Goal: Task Accomplishment & Management: Manage account settings

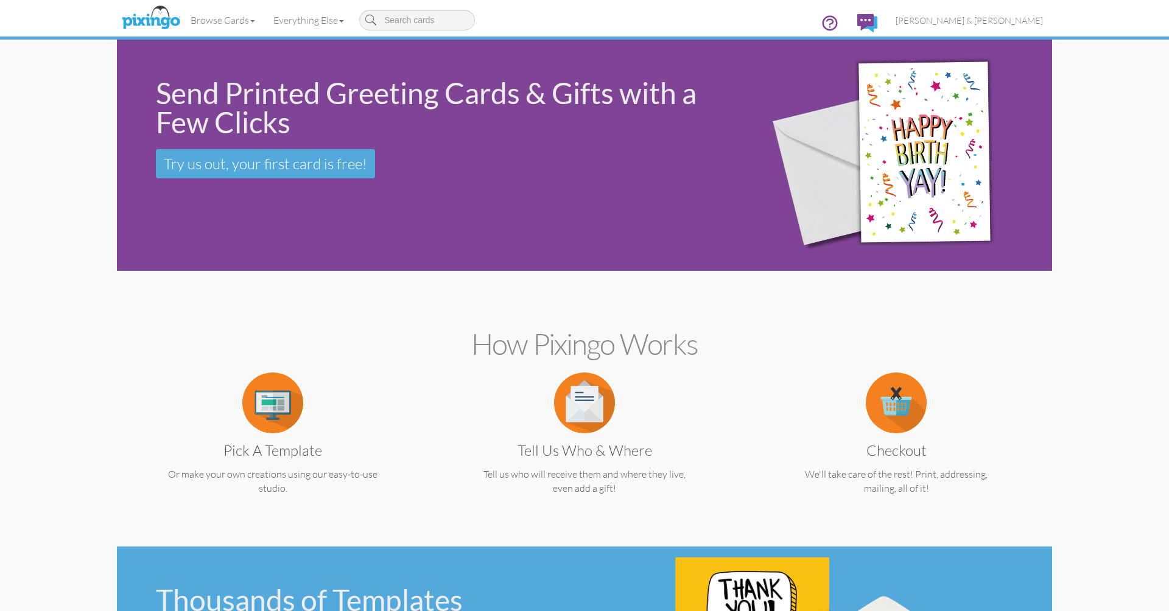
click at [1004, 21] on span "[PERSON_NAME] & [PERSON_NAME]" at bounding box center [968, 20] width 147 height 10
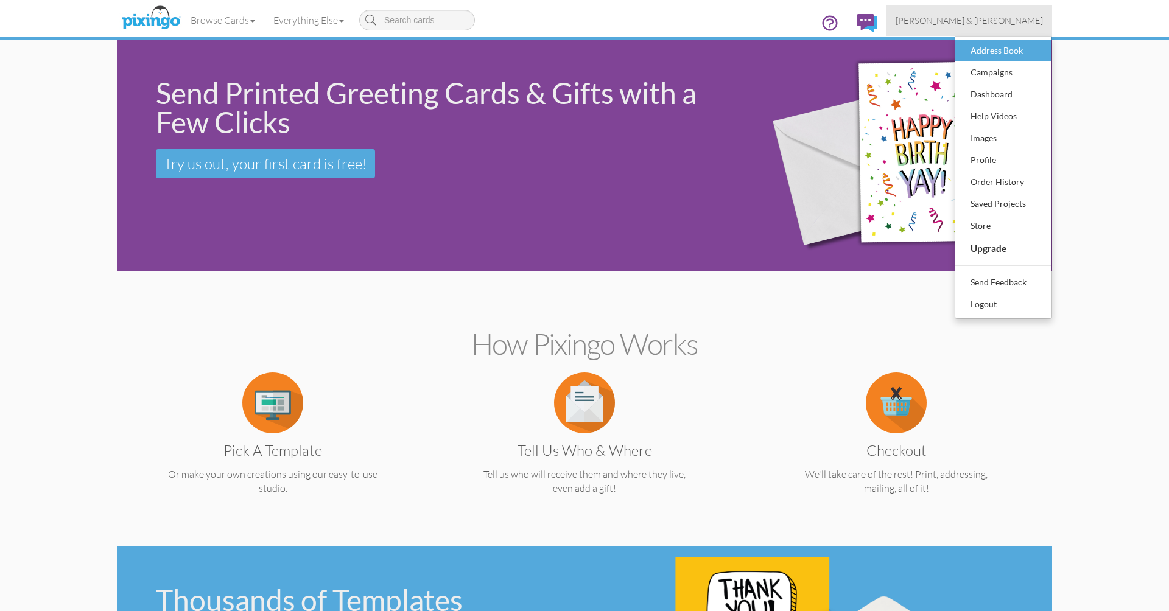
click at [988, 52] on div "Address Book" at bounding box center [1003, 50] width 72 height 18
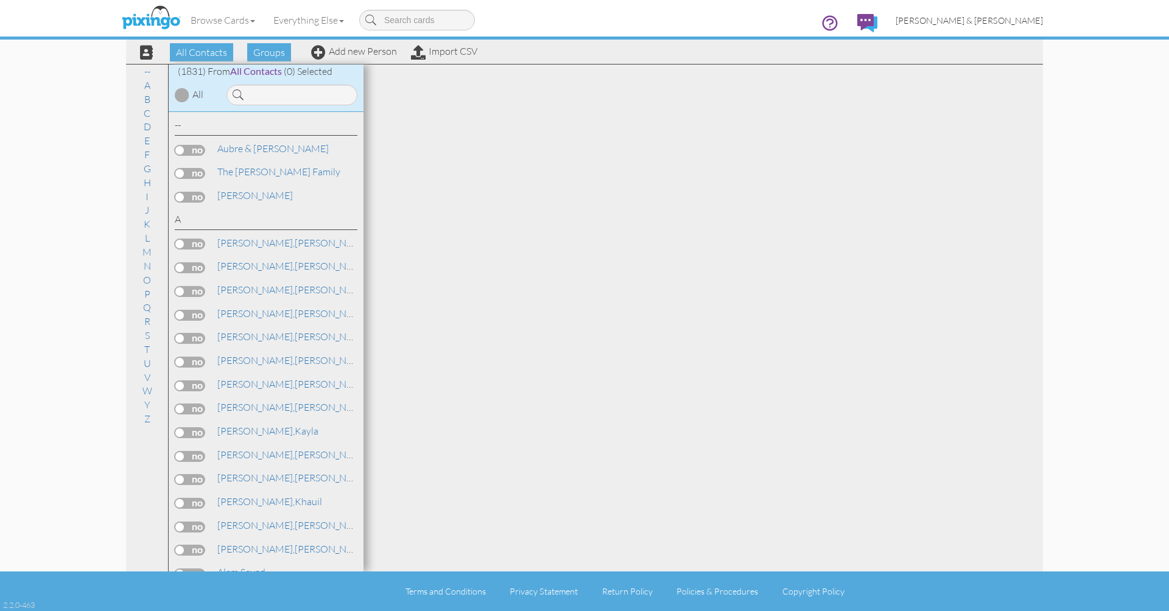
click at [1004, 21] on span "[PERSON_NAME] & [PERSON_NAME]" at bounding box center [968, 20] width 147 height 10
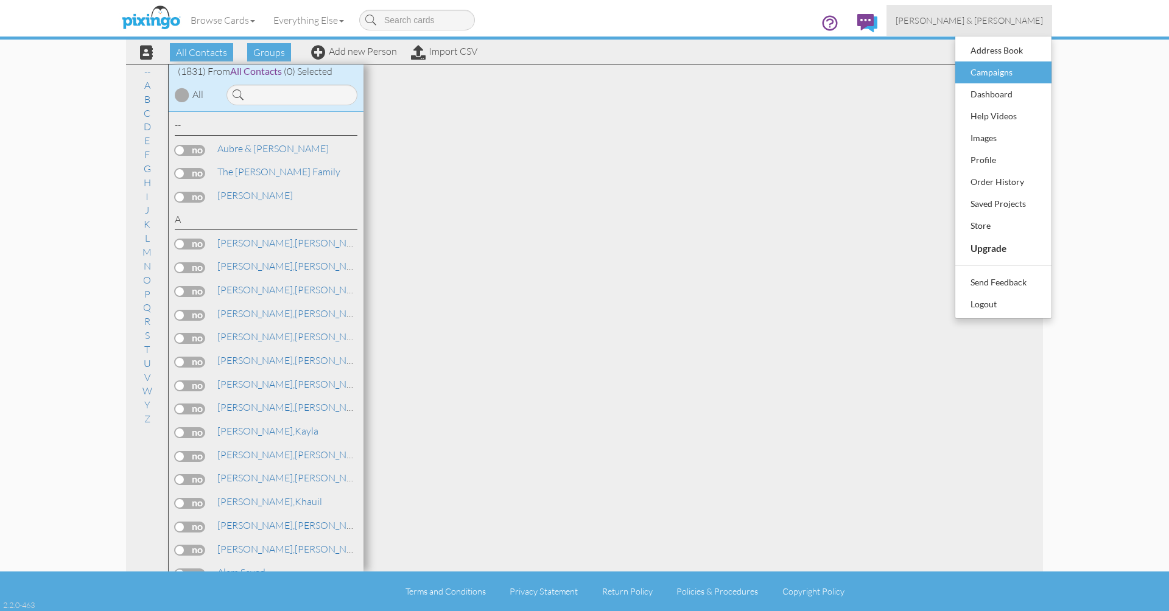
click at [994, 73] on div "Campaigns" at bounding box center [1003, 72] width 72 height 18
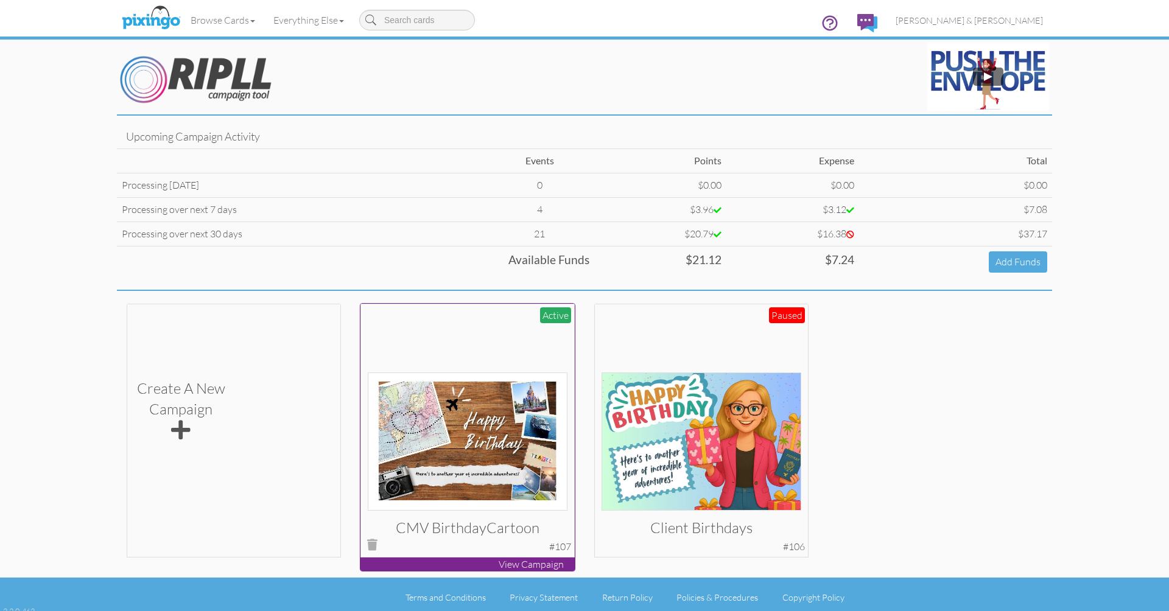
click at [534, 335] on div at bounding box center [468, 410] width 200 height 200
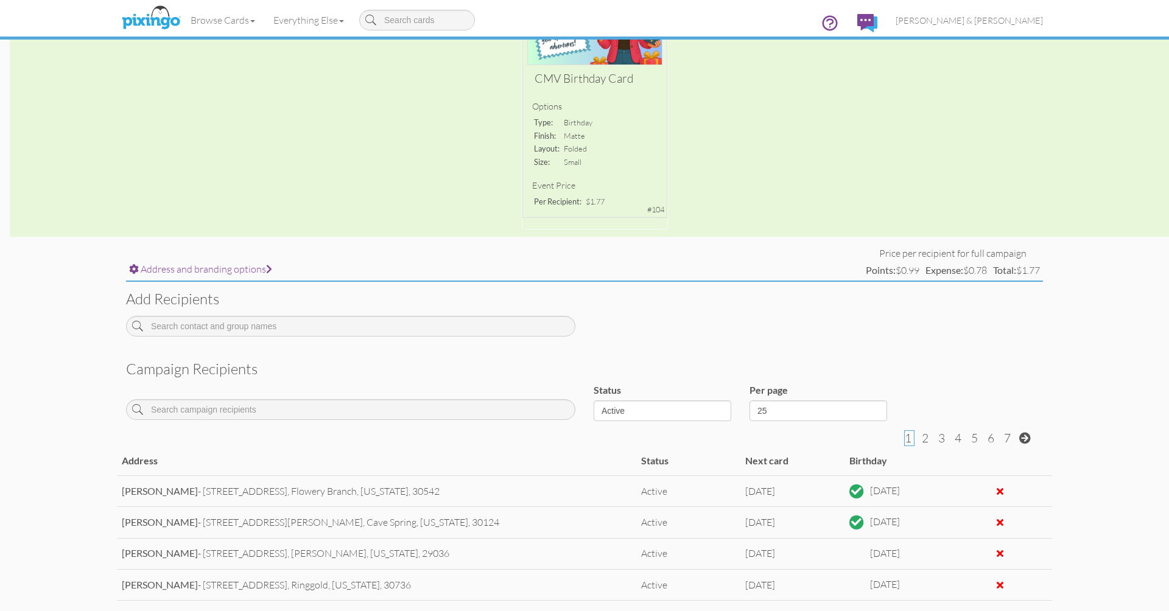
scroll to position [330, 0]
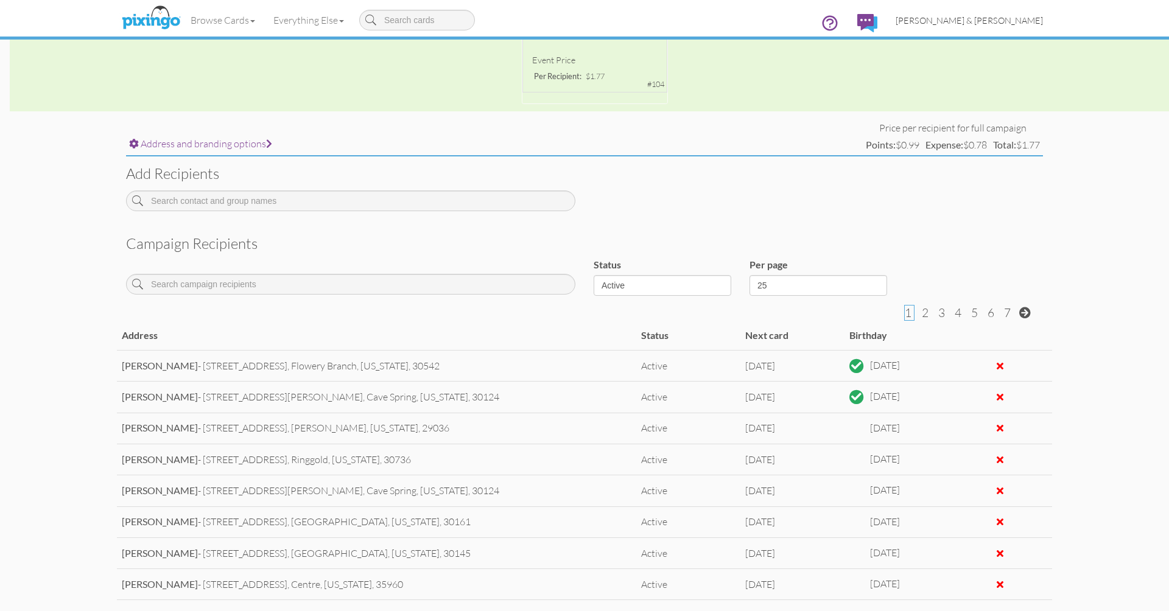
click at [998, 19] on span "[PERSON_NAME] & [PERSON_NAME]" at bounding box center [968, 20] width 147 height 10
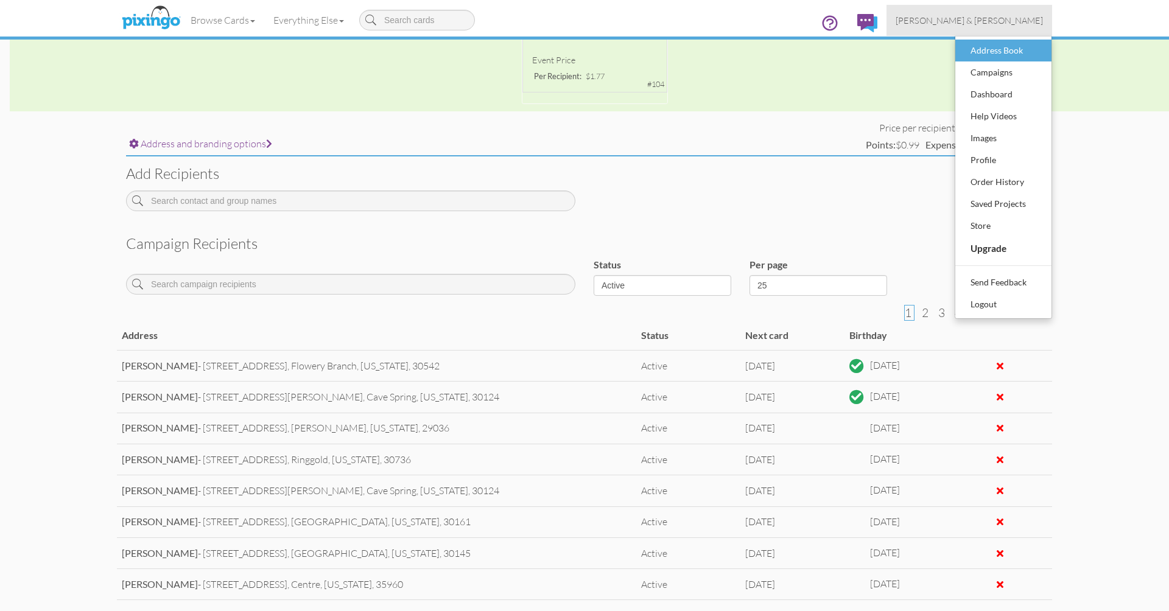
click at [997, 54] on div "Address Book" at bounding box center [1003, 50] width 72 height 18
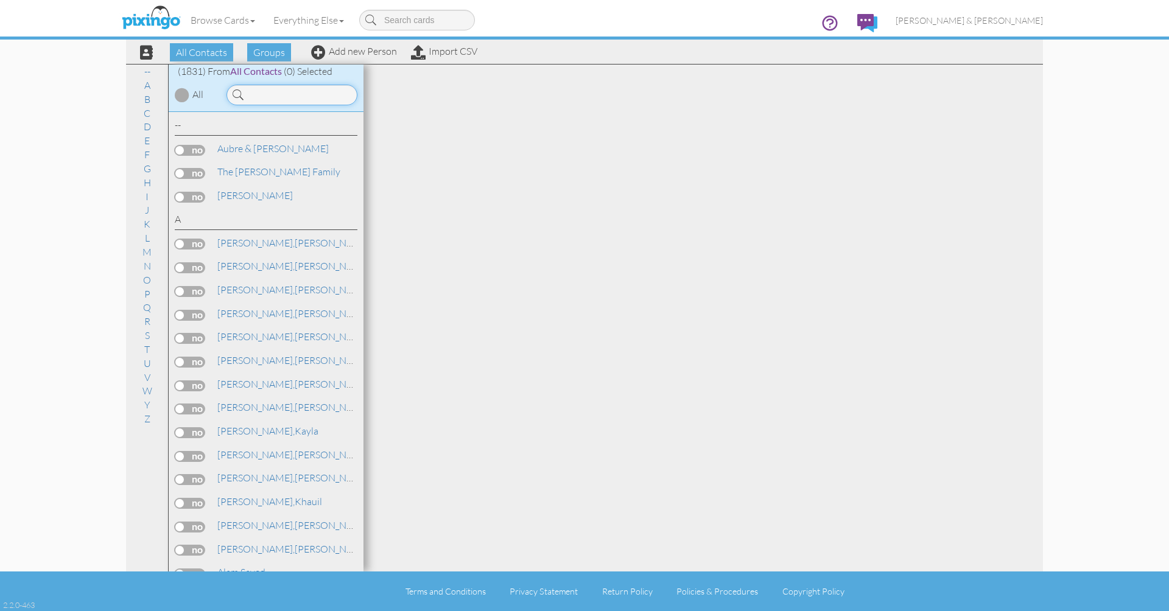
click at [282, 97] on input at bounding box center [291, 95] width 131 height 21
click at [300, 96] on input at bounding box center [291, 95] width 131 height 21
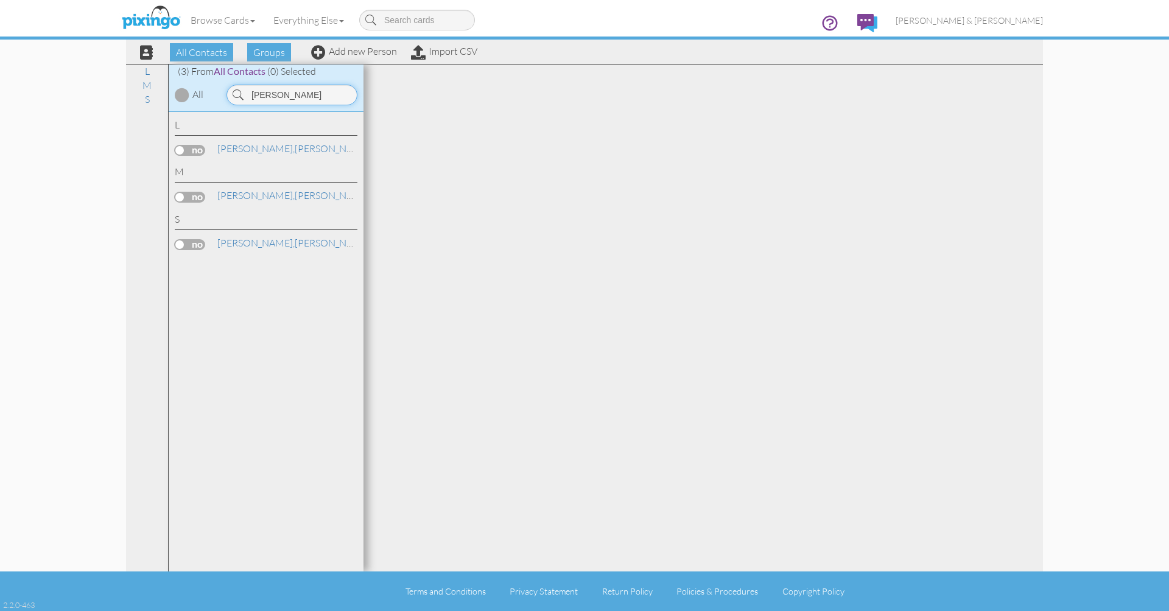
scroll to position [2, 0]
click at [248, 239] on link "Smith, Jaclyn" at bounding box center [293, 243] width 155 height 15
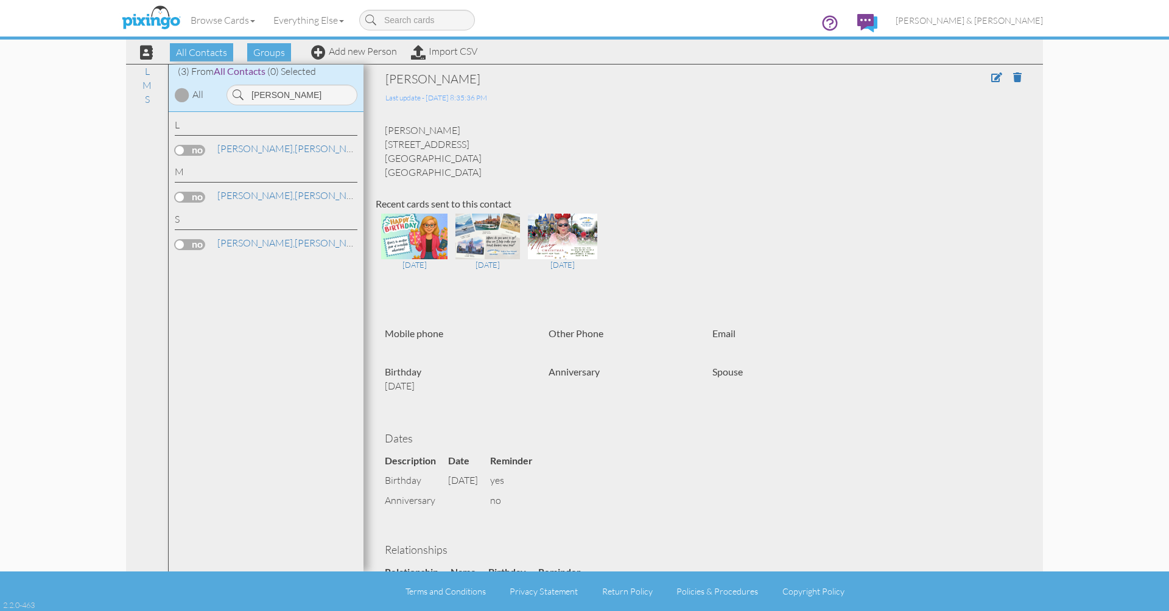
scroll to position [1, 0]
click at [282, 83] on div "[PERSON_NAME]" at bounding box center [290, 92] width 146 height 27
click at [281, 96] on input "[PERSON_NAME]" at bounding box center [291, 95] width 131 height 21
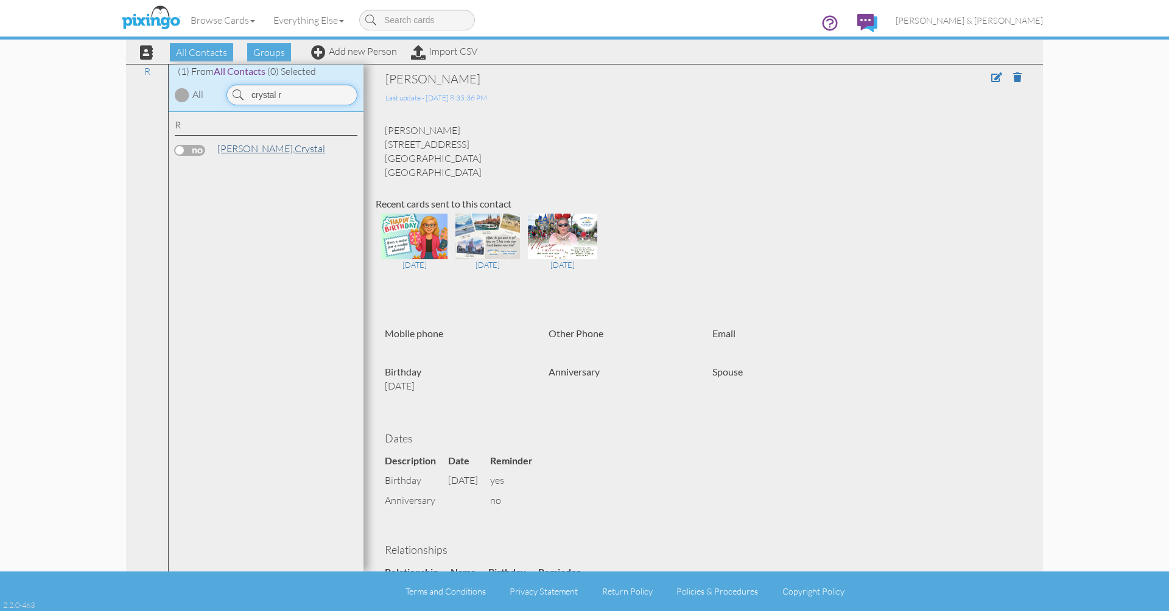
type input "crystal r"
click at [260, 145] on link "Reardon, Crystal" at bounding box center [271, 148] width 110 height 15
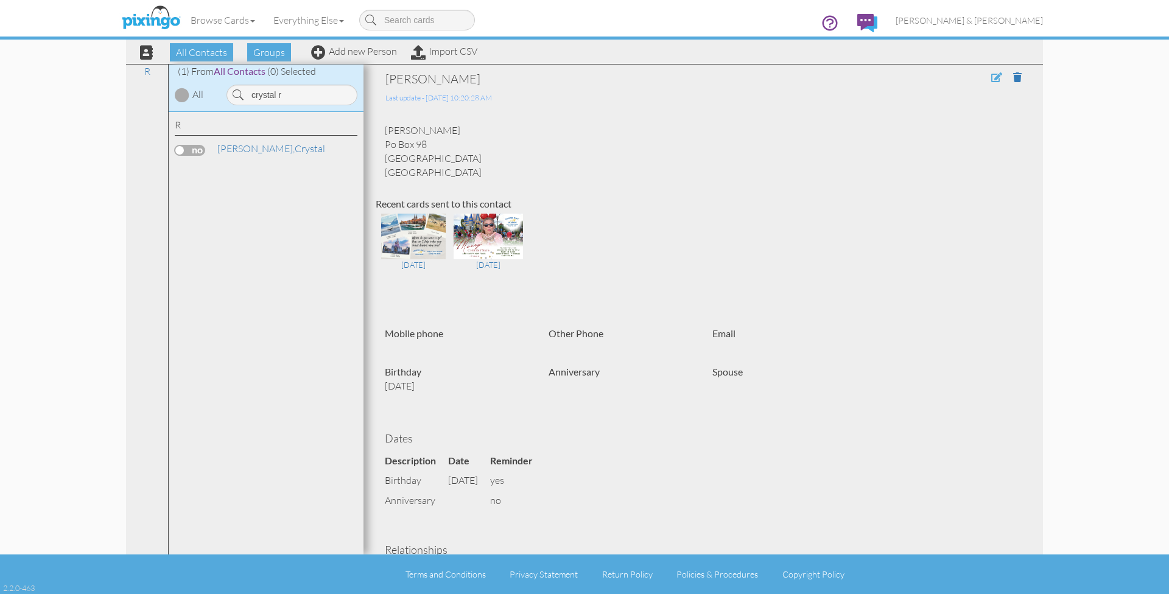
click at [995, 78] on span at bounding box center [996, 77] width 11 height 10
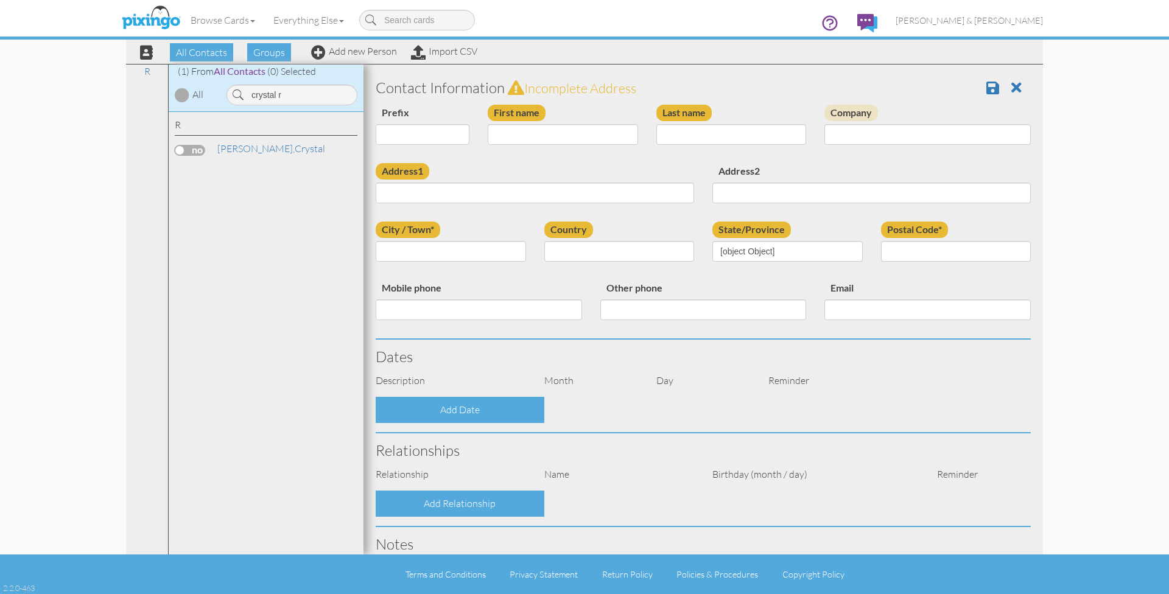
type input "Crystal"
type input "Reardon"
type input "Po Box 98"
type input "Reidsville"
type input "30453"
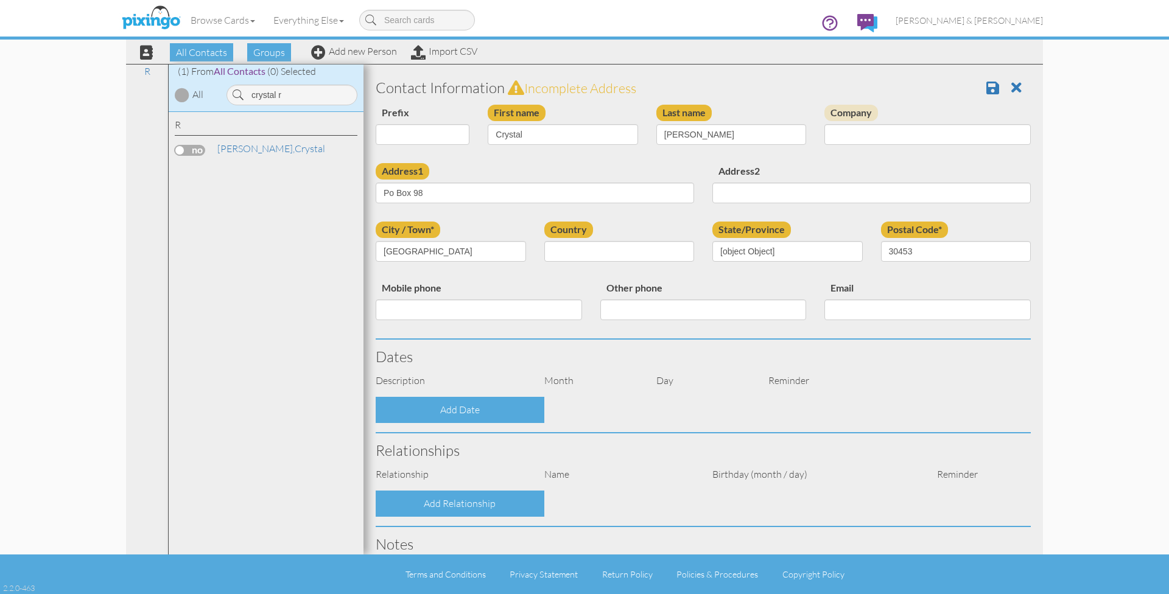
select select "object:11999"
select select "object:12244"
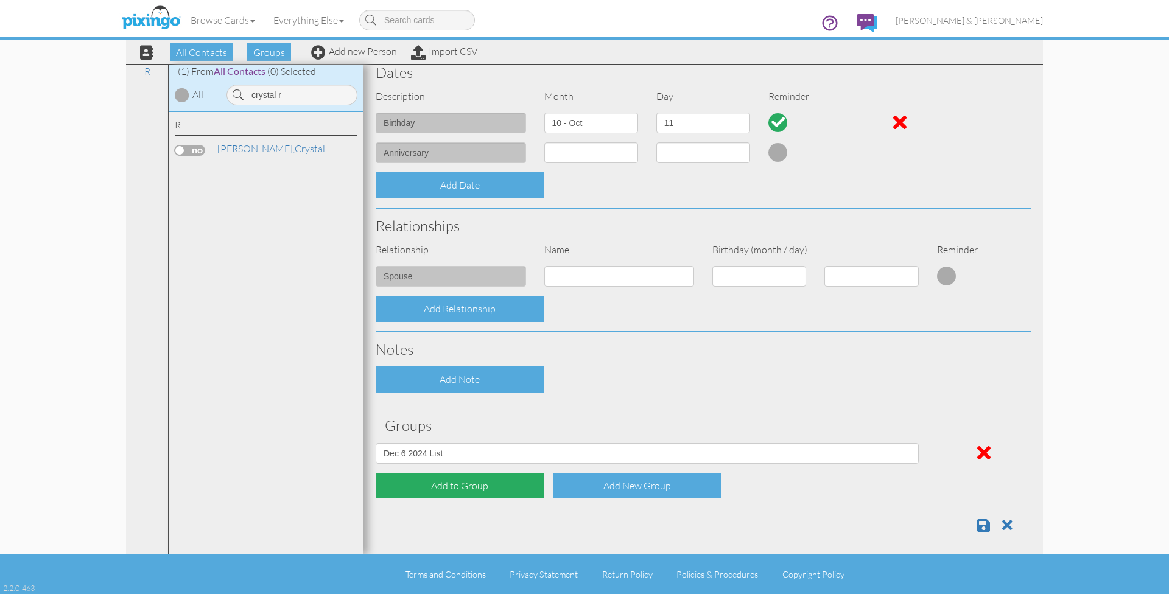
click at [452, 482] on div "Add to Group" at bounding box center [460, 486] width 169 height 26
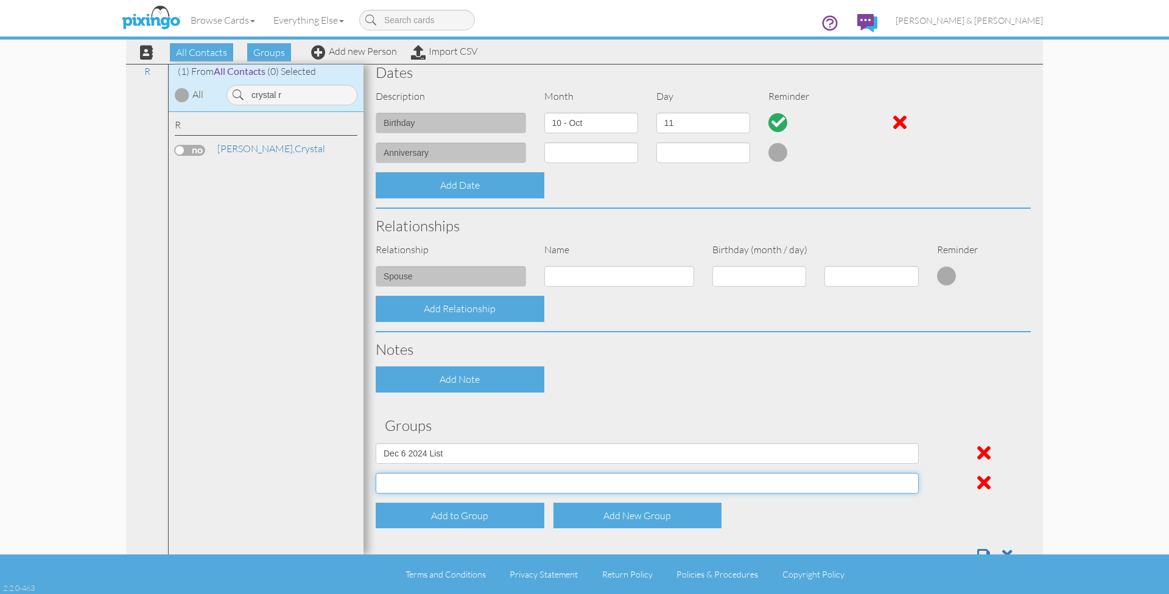
select select "object:11989"
click at [438, 508] on div "Add to Group" at bounding box center [460, 516] width 169 height 26
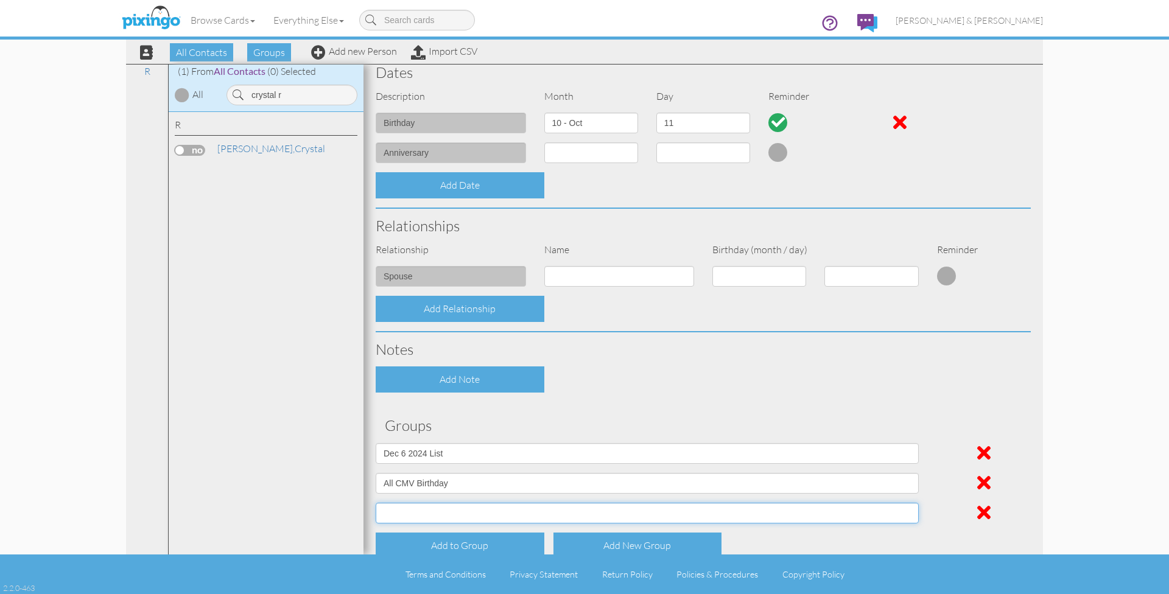
select select "object:11990"
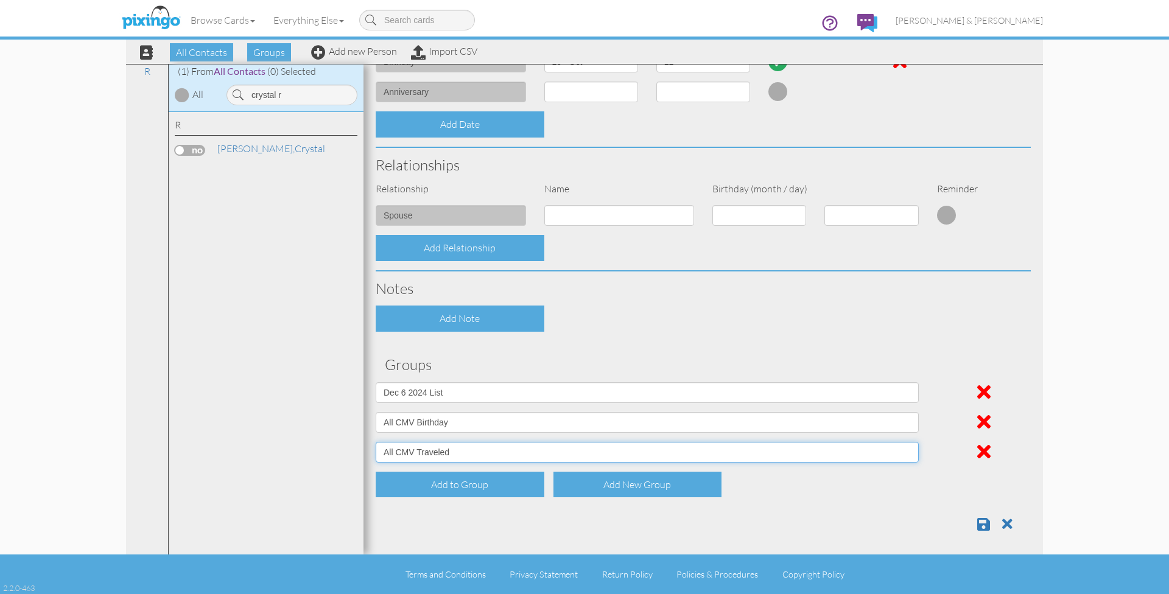
scroll to position [344, 0]
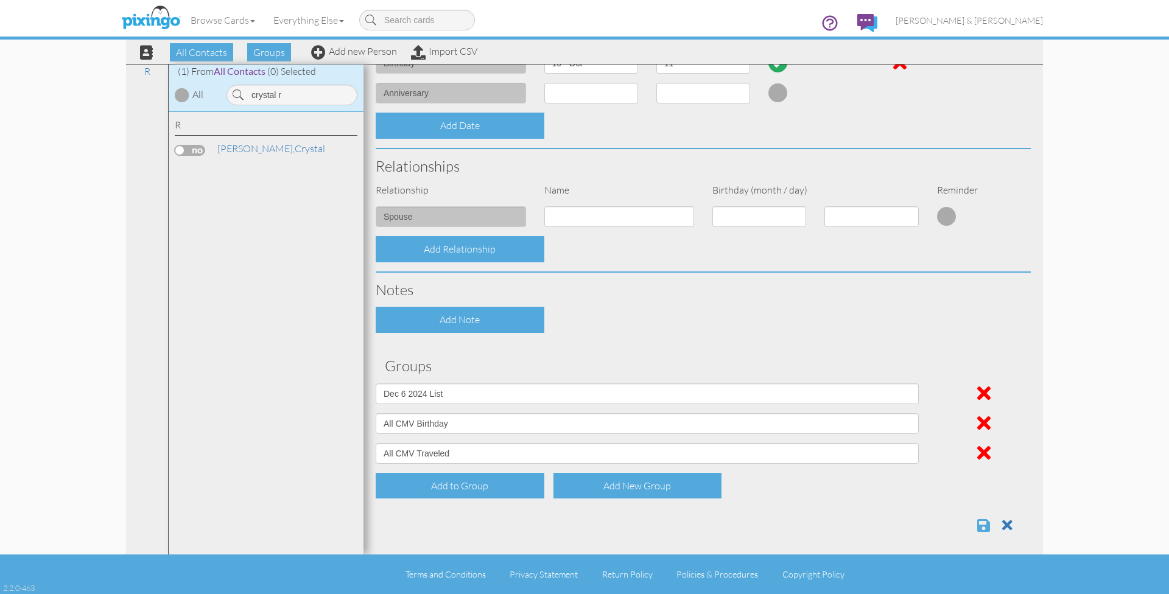
click at [987, 523] on span at bounding box center [983, 525] width 13 height 15
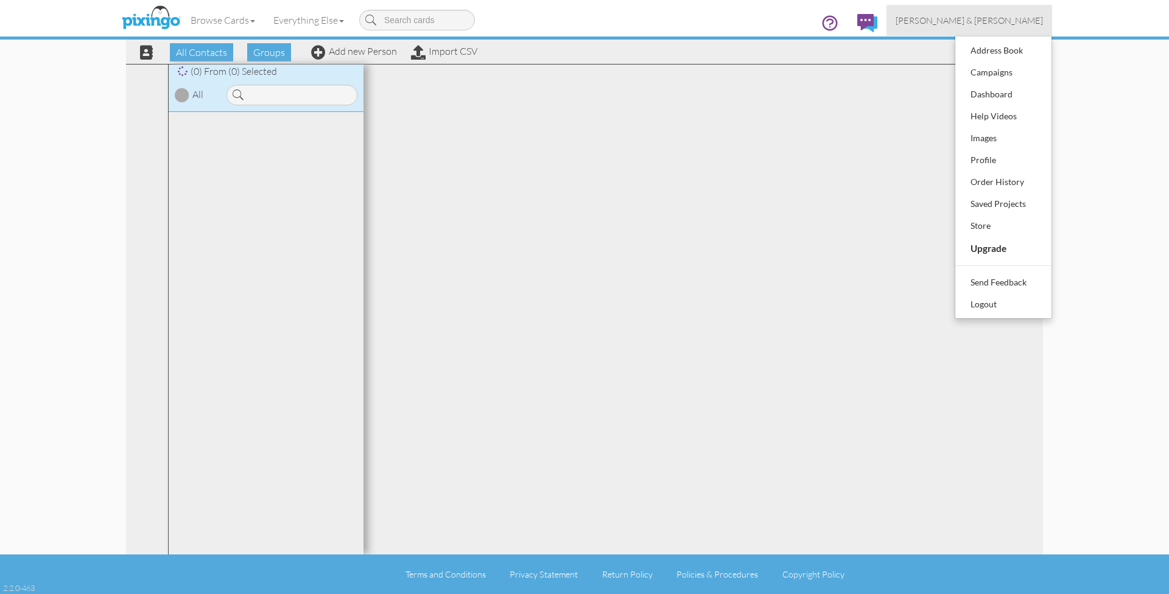
scroll to position [1, 0]
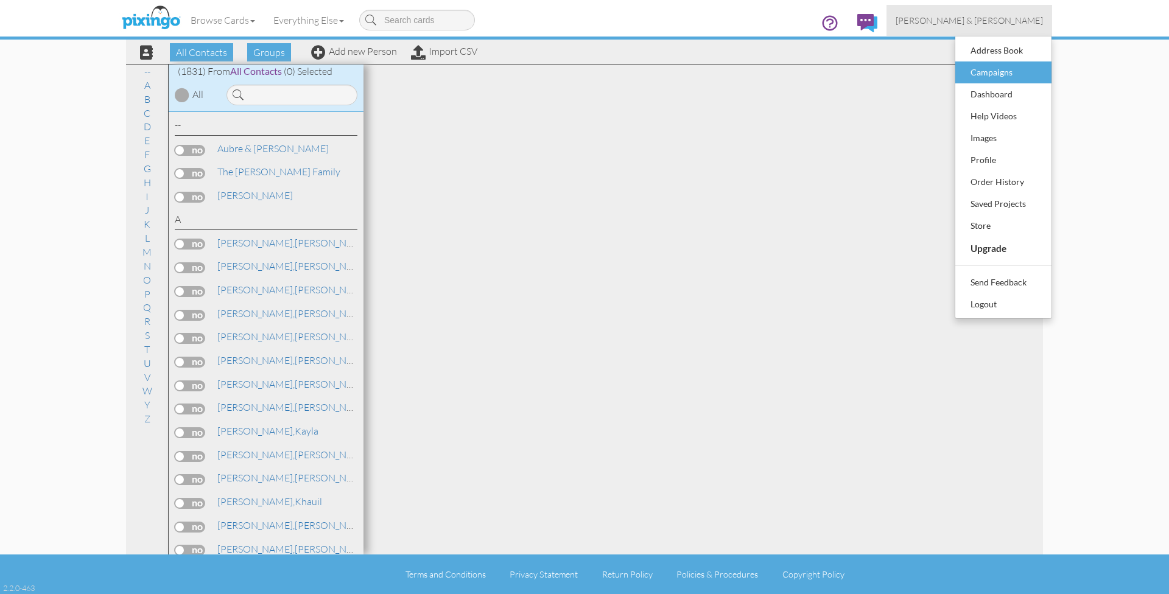
click at [987, 69] on div "Campaigns" at bounding box center [1003, 72] width 72 height 18
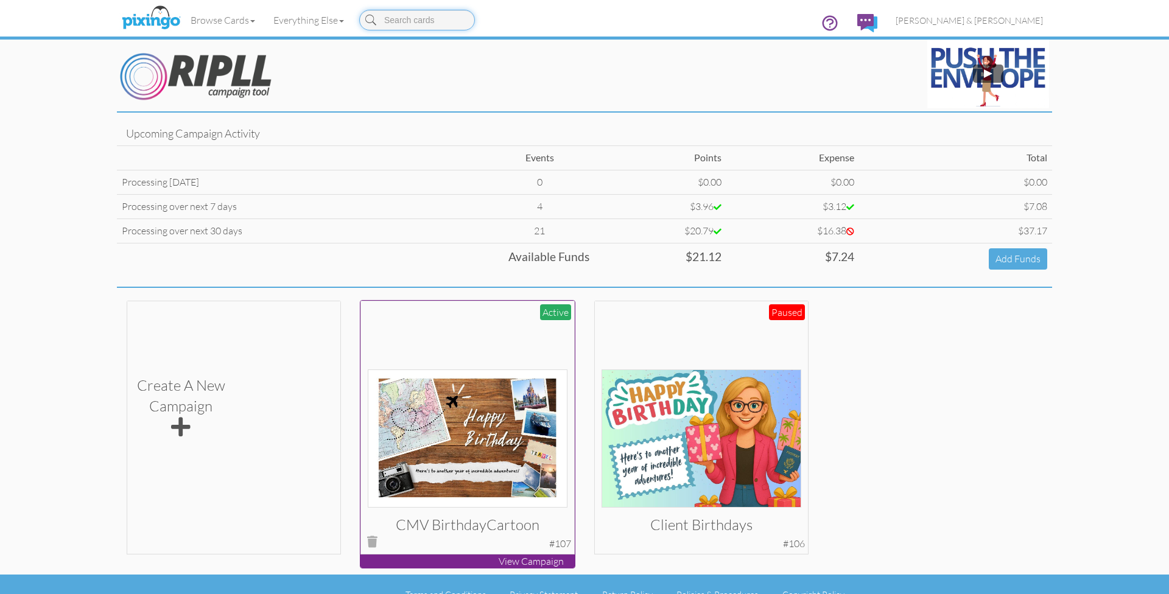
scroll to position [2, 0]
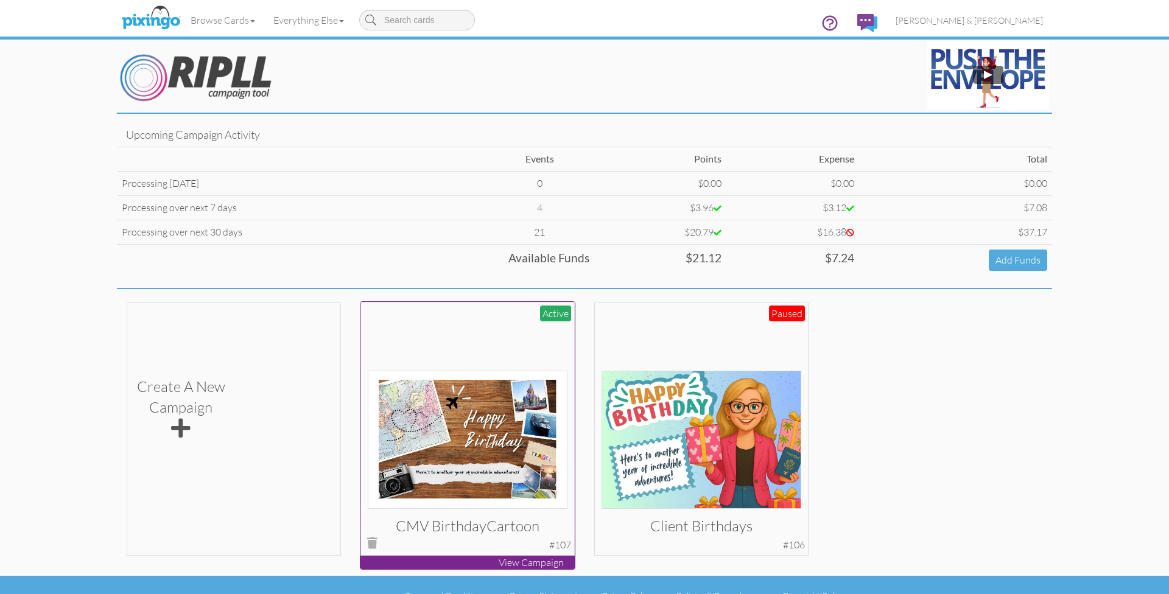
click at [441, 315] on div at bounding box center [468, 409] width 200 height 200
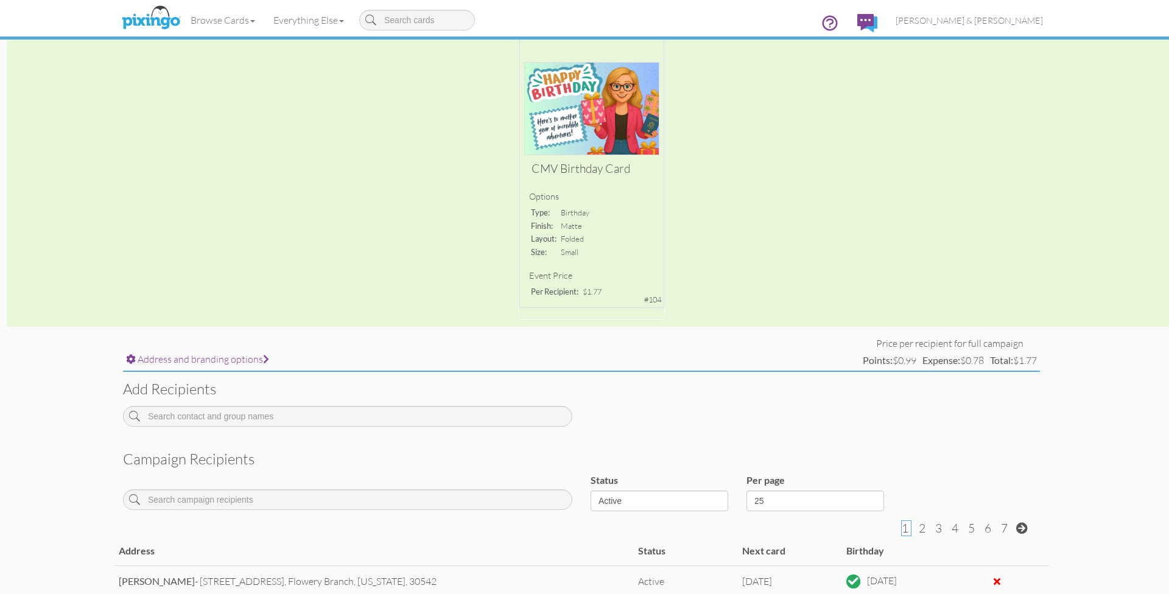
scroll to position [131, 3]
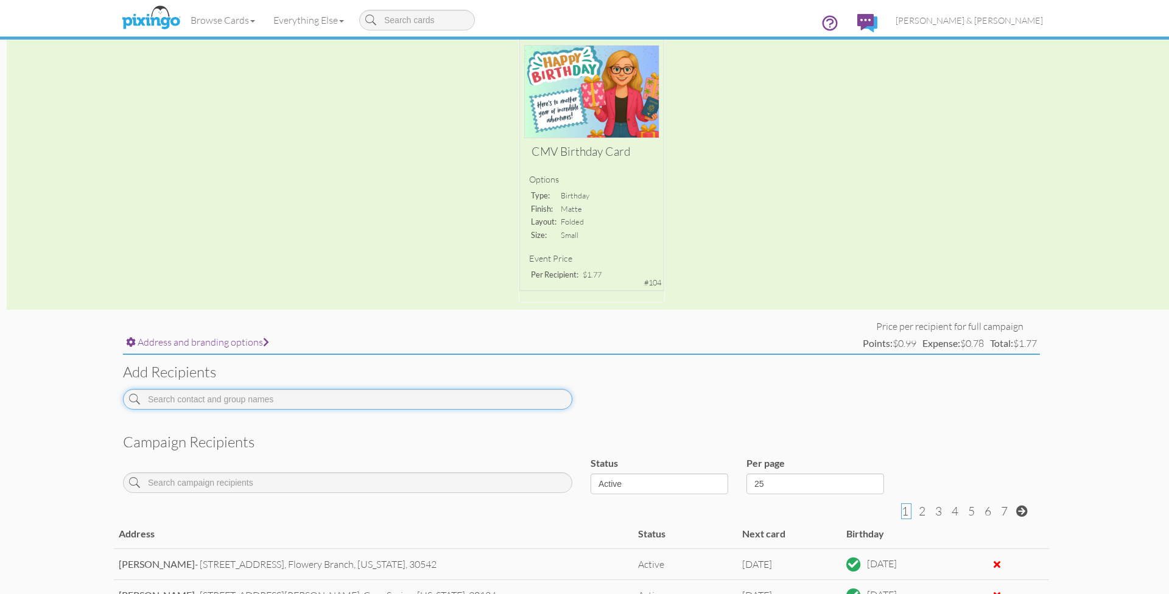
click at [302, 396] on input at bounding box center [347, 399] width 449 height 21
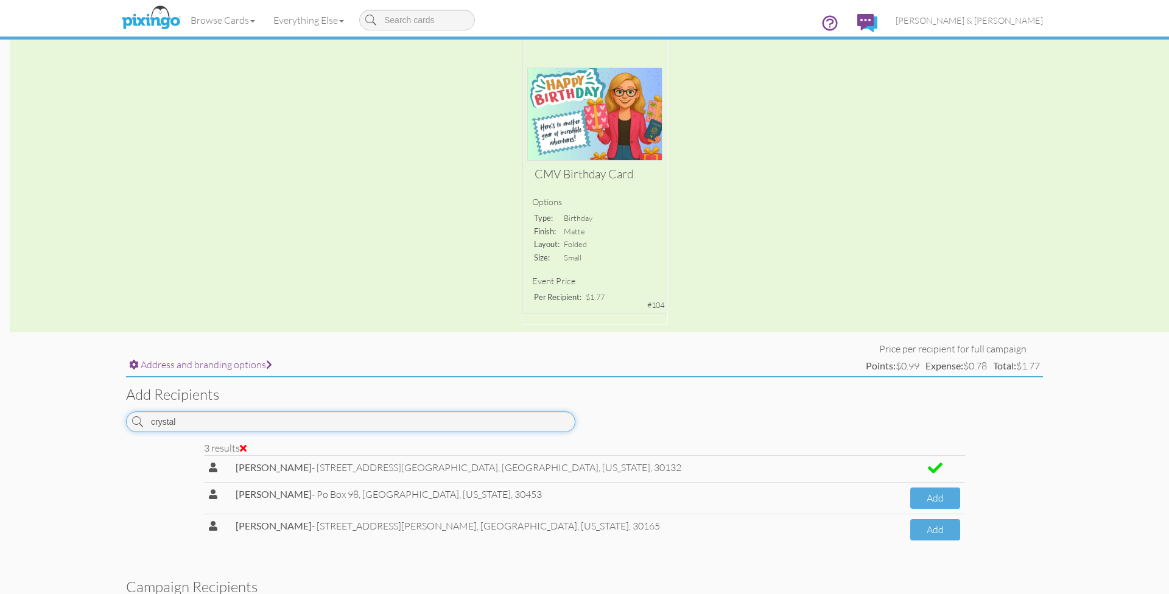
scroll to position [106, 0]
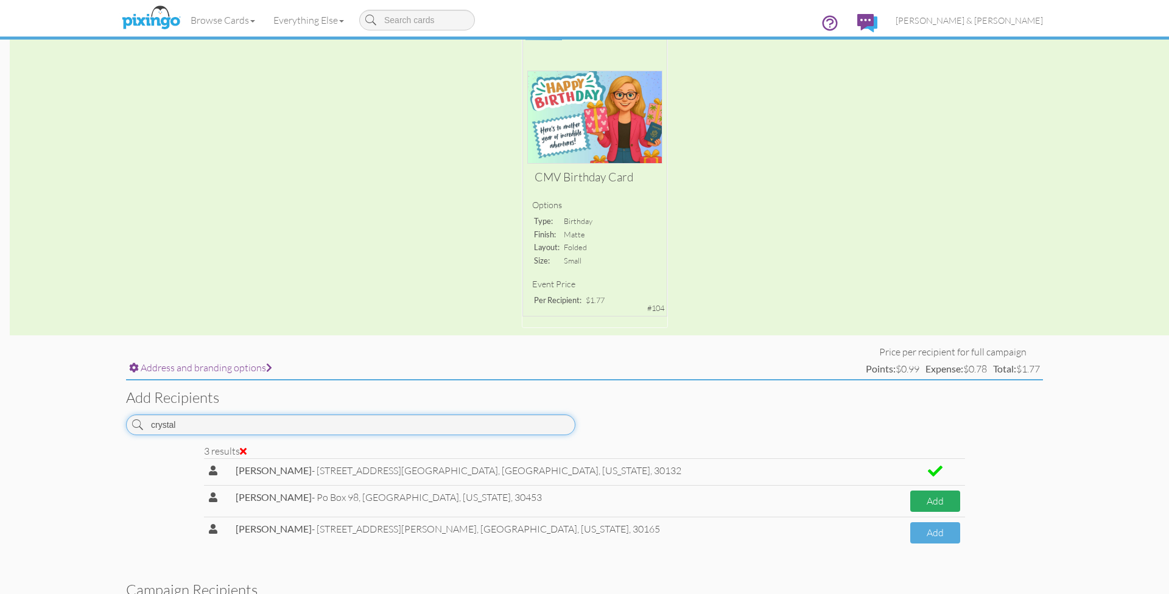
type input "crystal"
click at [910, 497] on button "Add" at bounding box center [935, 501] width 50 height 21
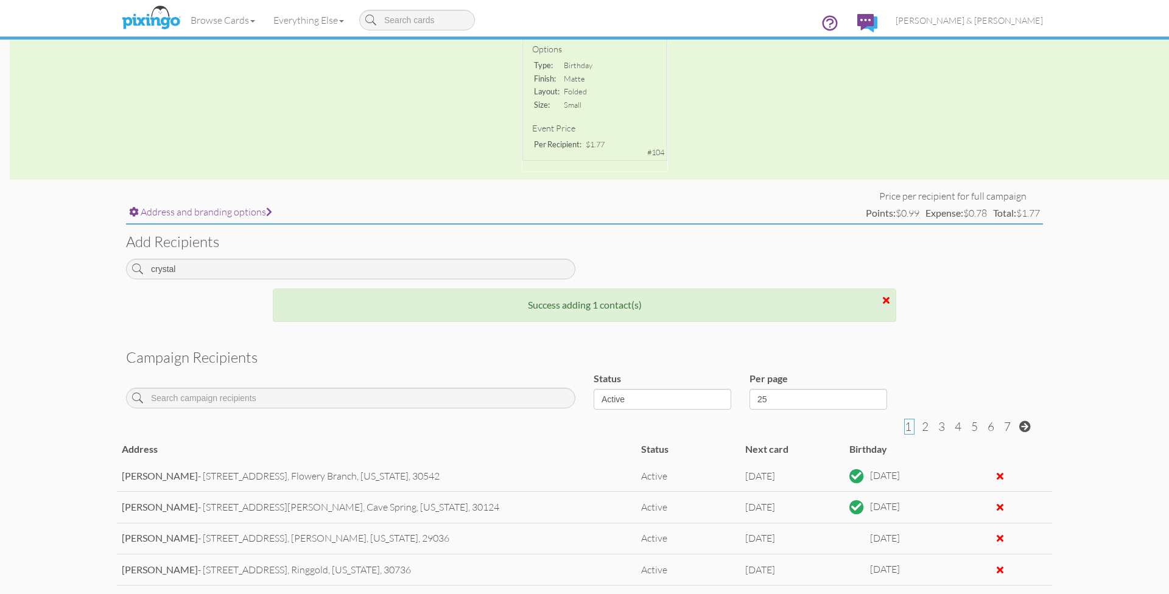
scroll to position [48, 0]
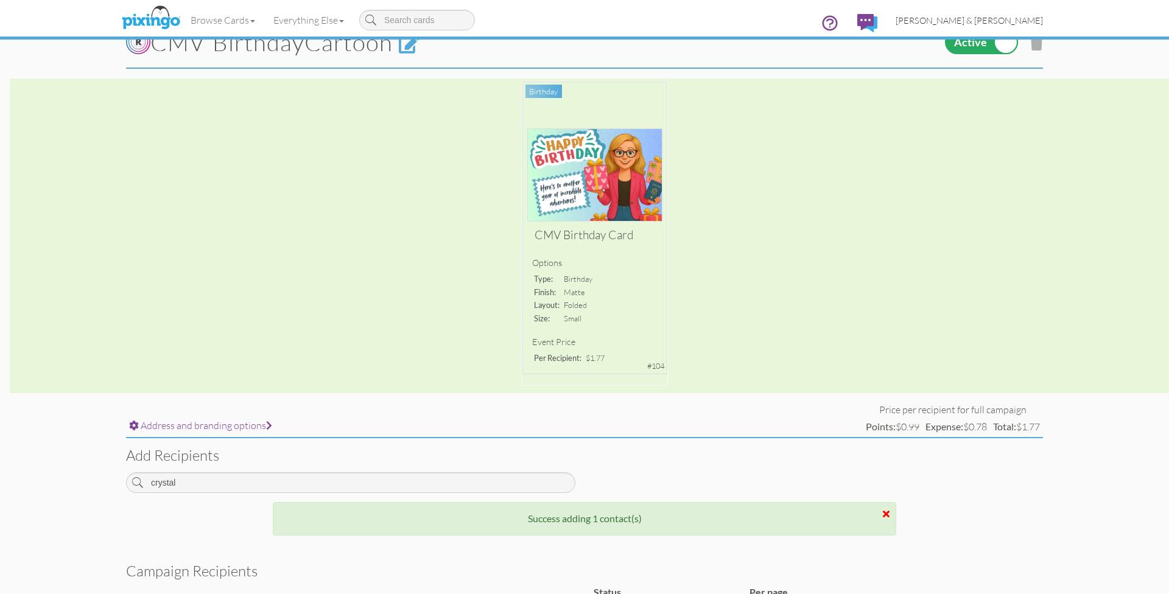
click at [980, 19] on span "[PERSON_NAME] & [PERSON_NAME]" at bounding box center [968, 20] width 147 height 10
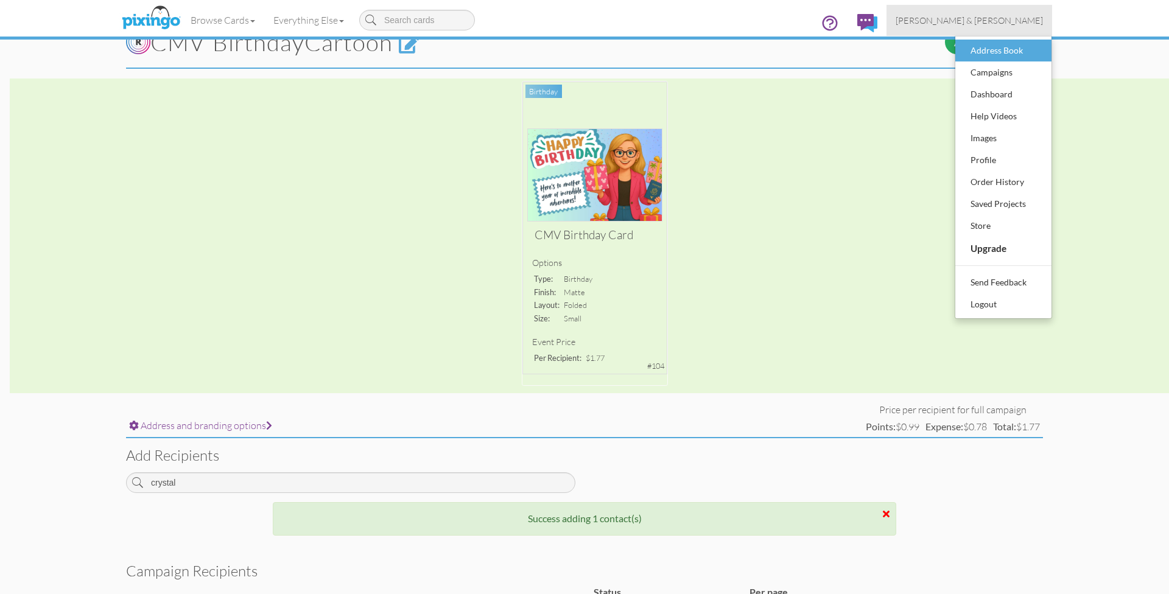
click at [1004, 47] on div "Address Book" at bounding box center [1003, 50] width 72 height 18
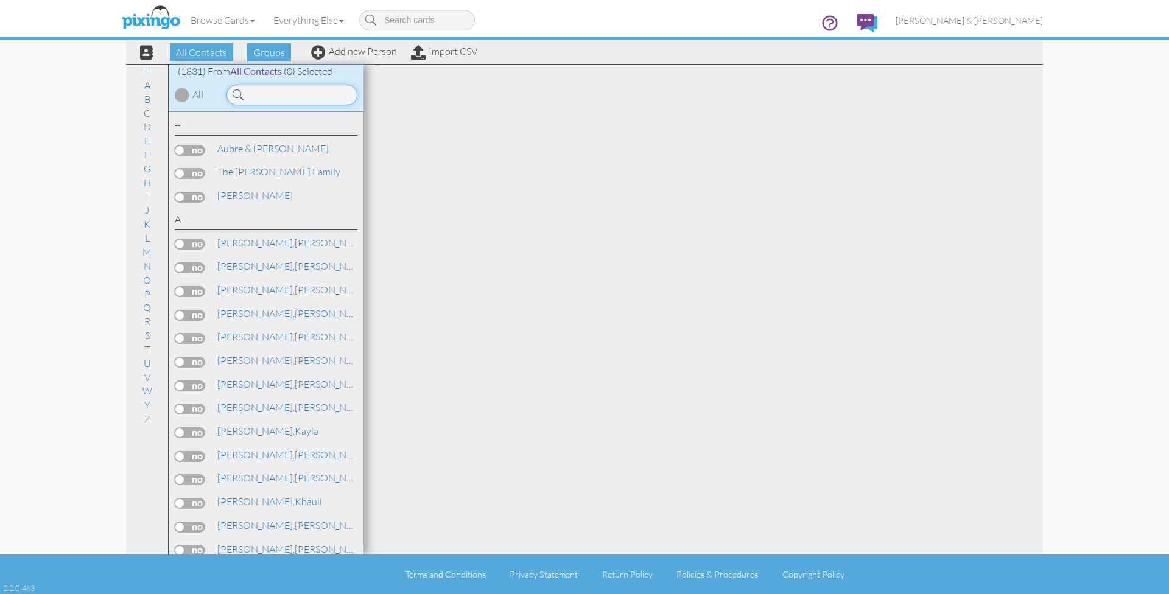
click at [316, 96] on input at bounding box center [291, 95] width 131 height 21
click at [280, 95] on input at bounding box center [291, 95] width 131 height 21
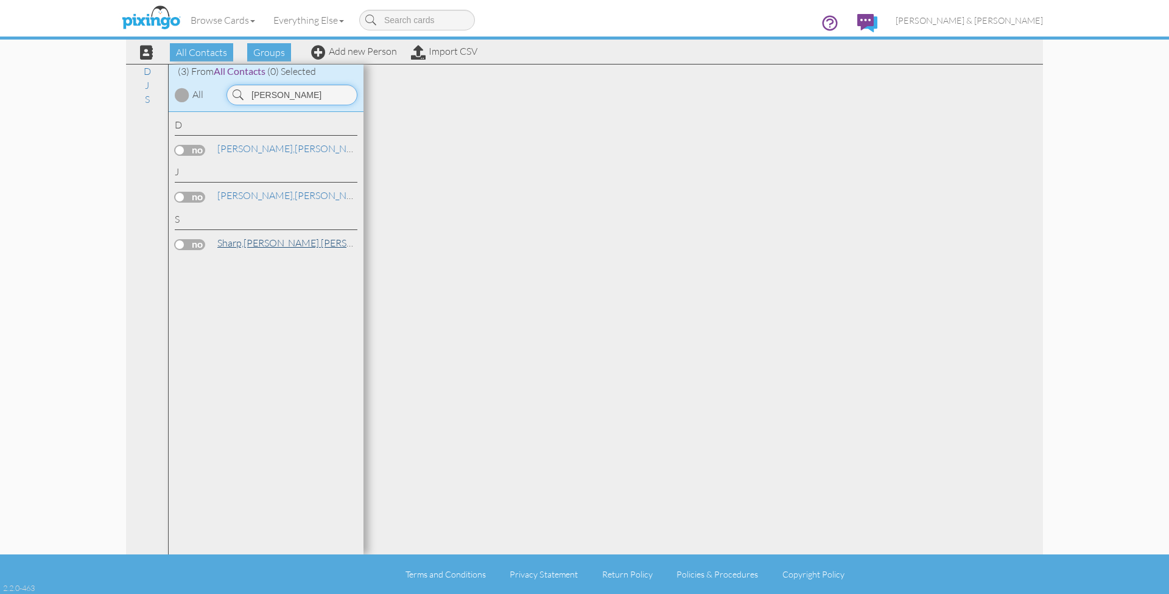
type input "Mary s"
click at [267, 237] on link "Sharp, Mary Anna" at bounding box center [306, 243] width 181 height 15
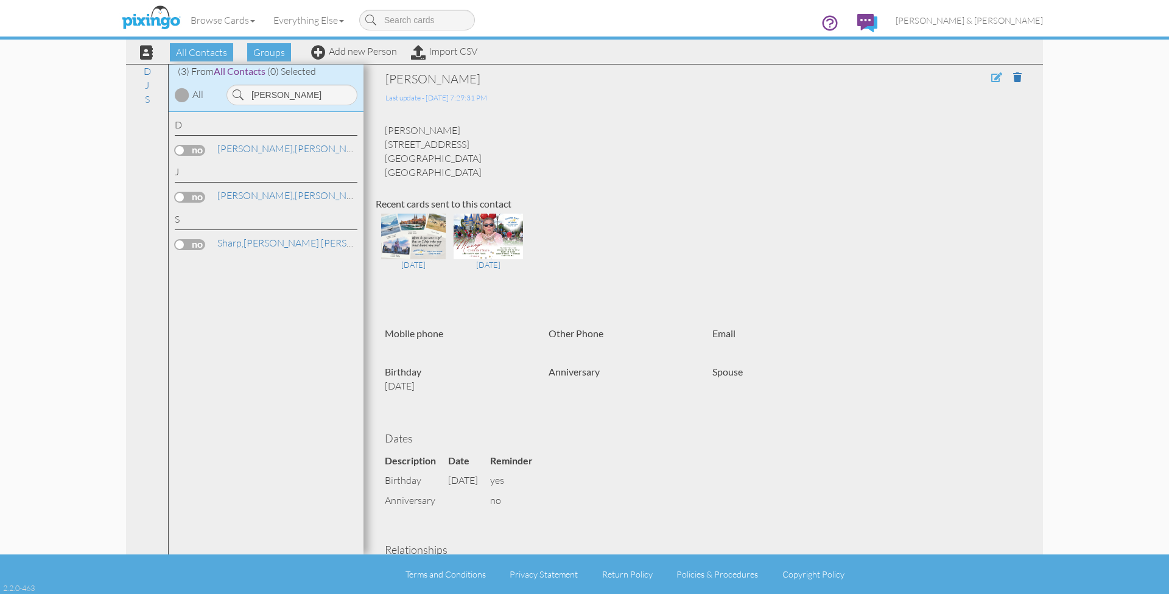
click at [995, 78] on span at bounding box center [996, 77] width 11 height 10
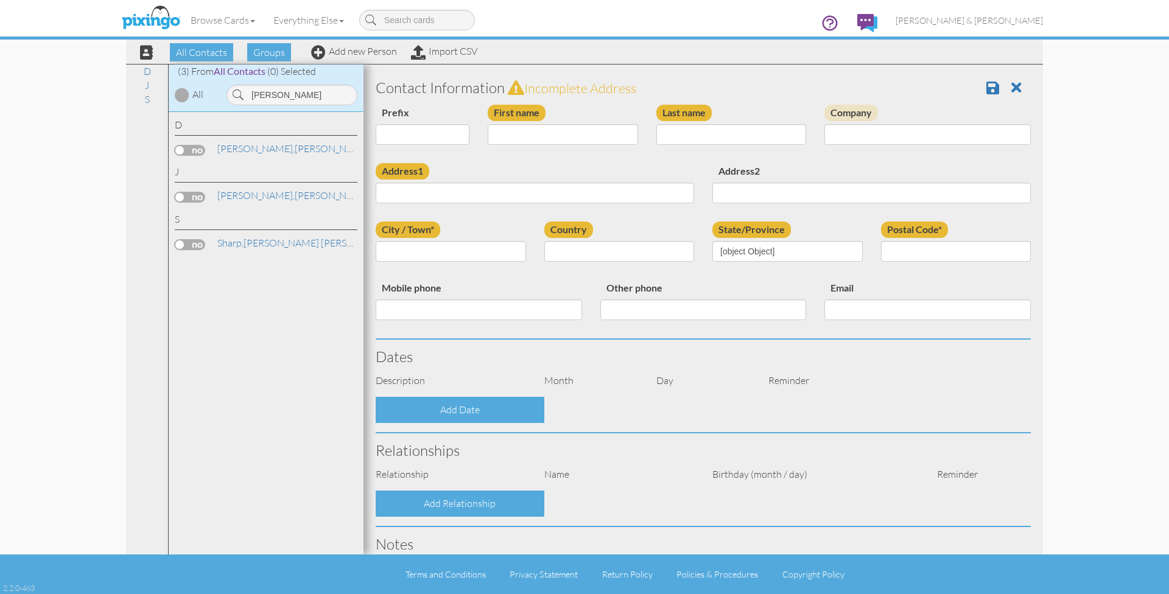
type input "[PERSON_NAME] [PERSON_NAME]"
type input "Sharp"
type input "1018 Hillsborough Chase NW"
type input "Kennesaw"
type input "30144"
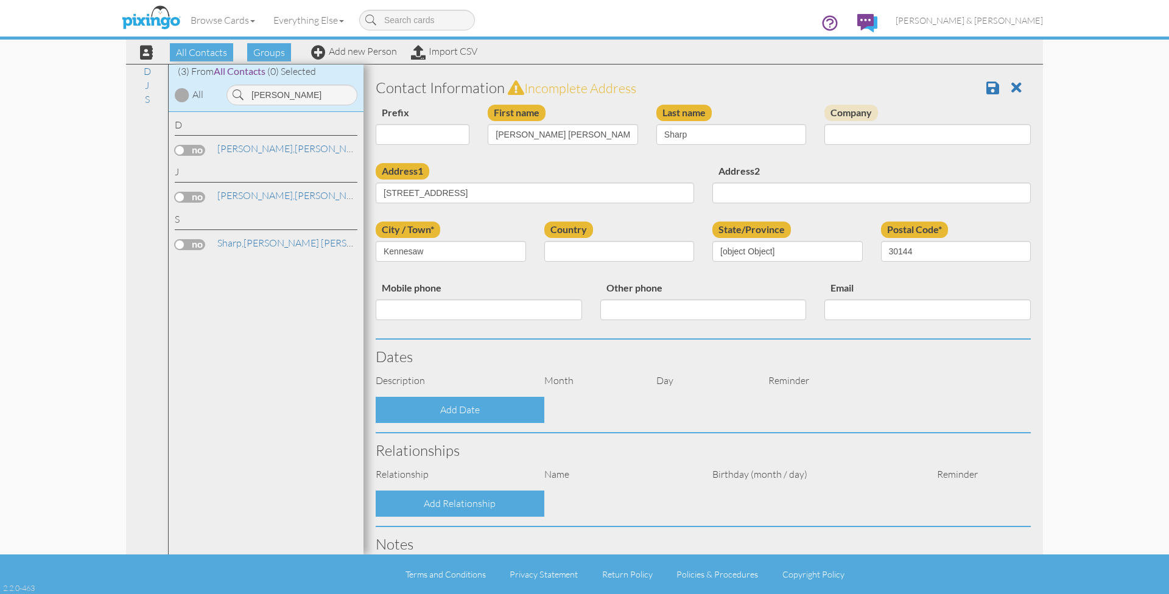
select select "object:11442"
select select "object:11687"
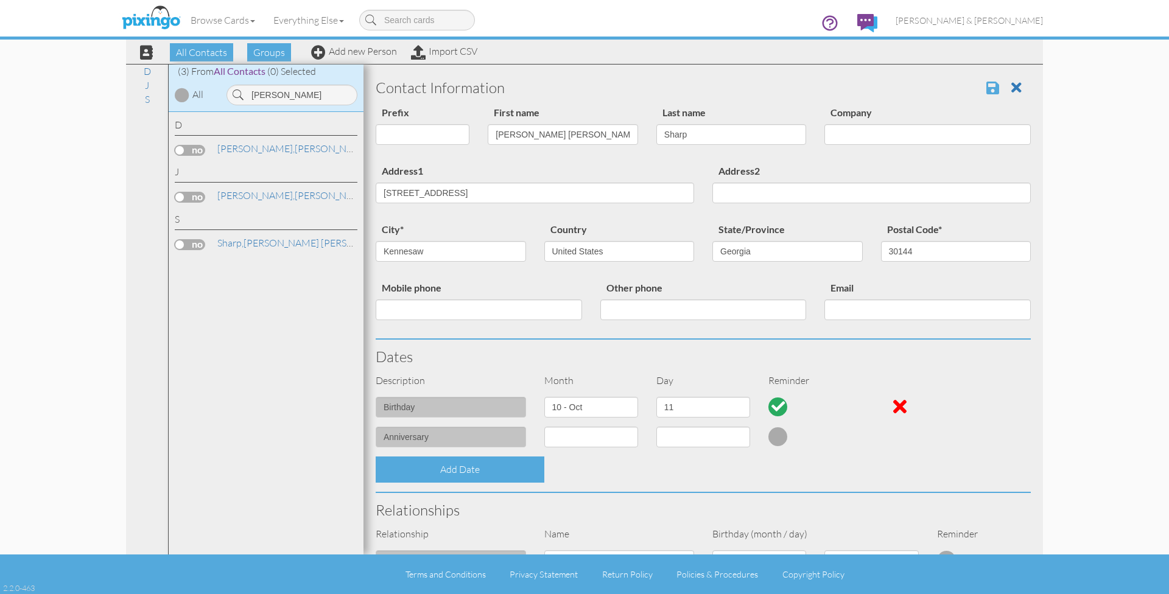
click at [990, 88] on span at bounding box center [992, 87] width 13 height 15
click at [987, 19] on span "[PERSON_NAME] & [PERSON_NAME]" at bounding box center [968, 20] width 147 height 10
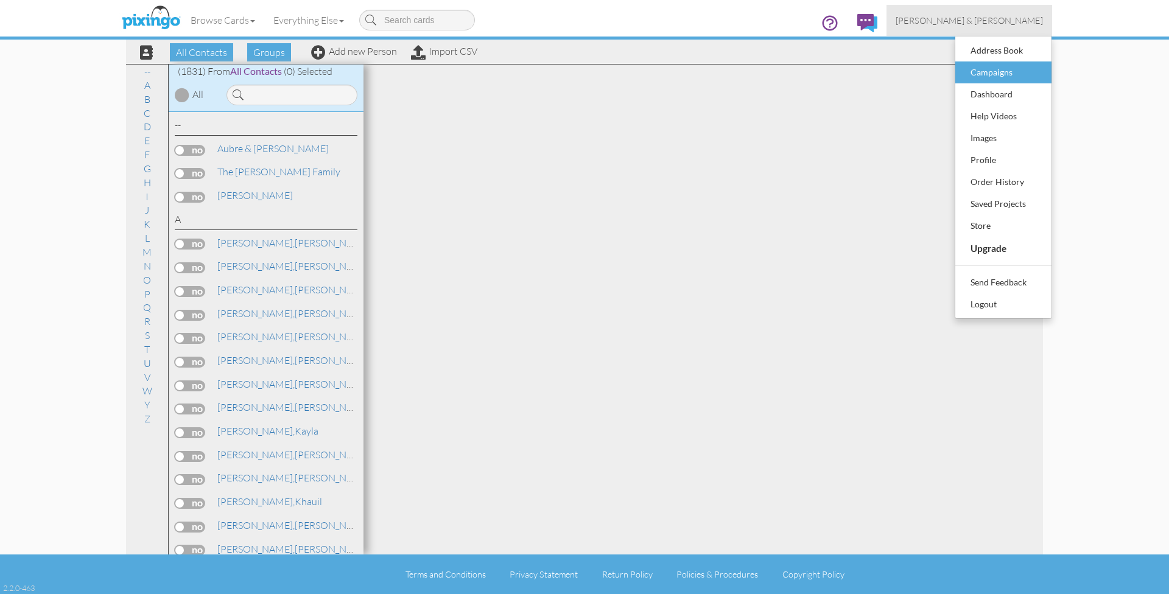
click at [979, 73] on div "Campaigns" at bounding box center [1003, 72] width 72 height 18
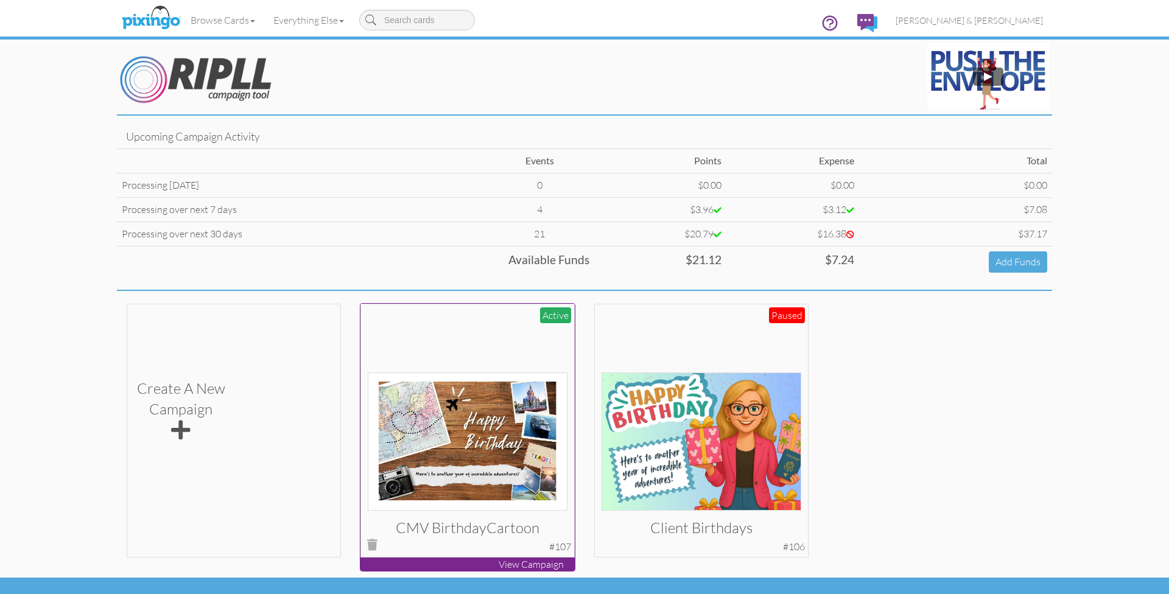
click at [486, 347] on div at bounding box center [468, 410] width 200 height 200
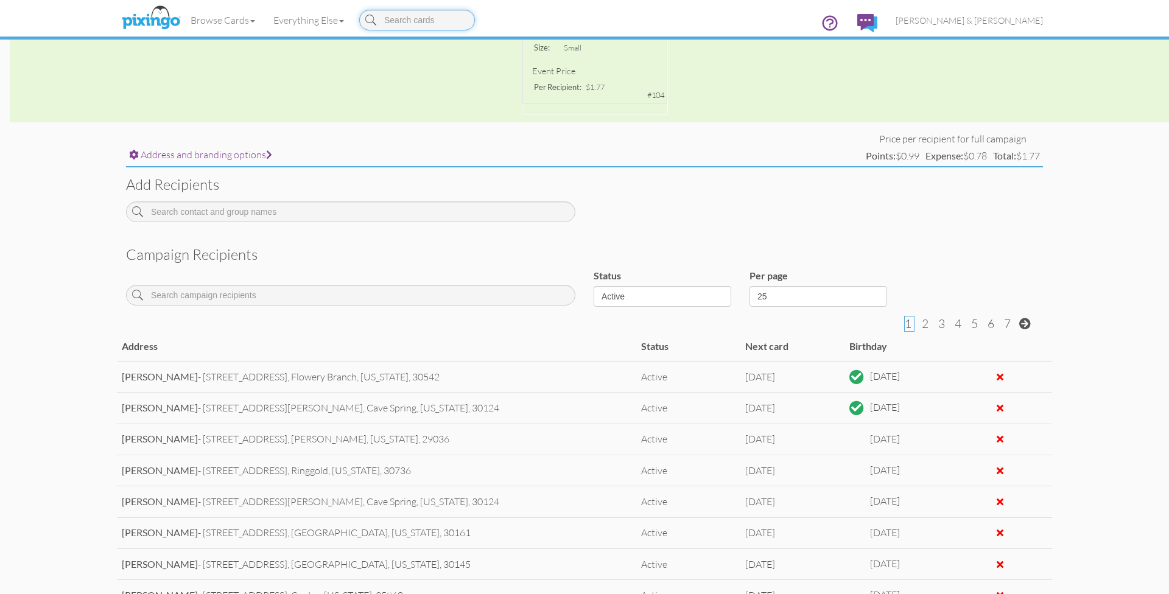
scroll to position [332, 0]
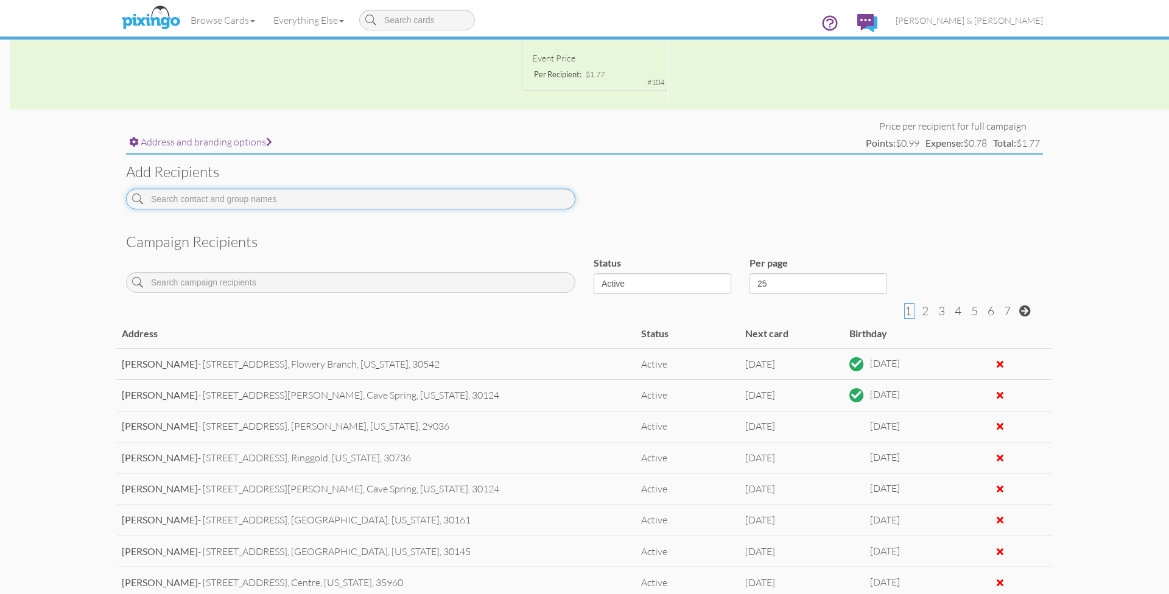
click at [303, 198] on input at bounding box center [350, 199] width 449 height 21
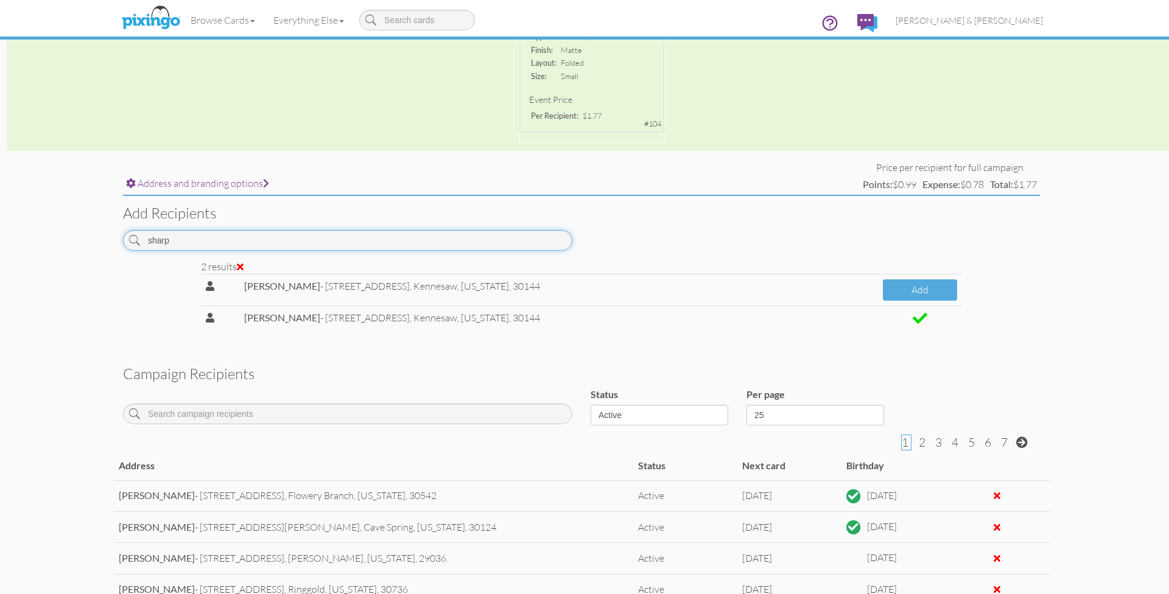
scroll to position [286, 3]
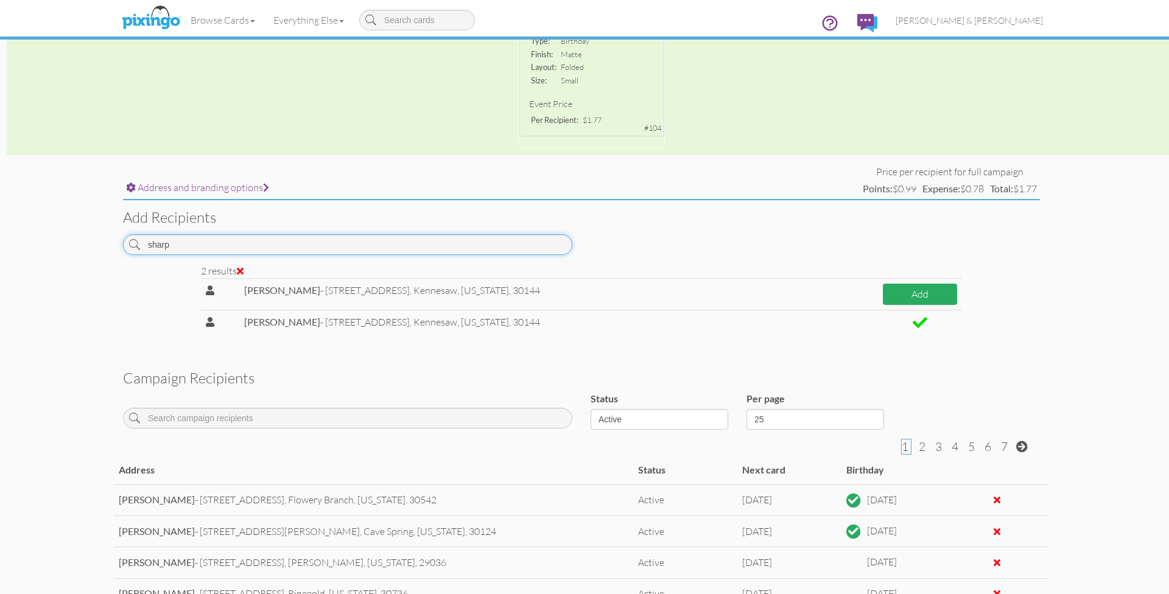
type input "sharp"
click at [914, 289] on button "Add" at bounding box center [920, 294] width 74 height 21
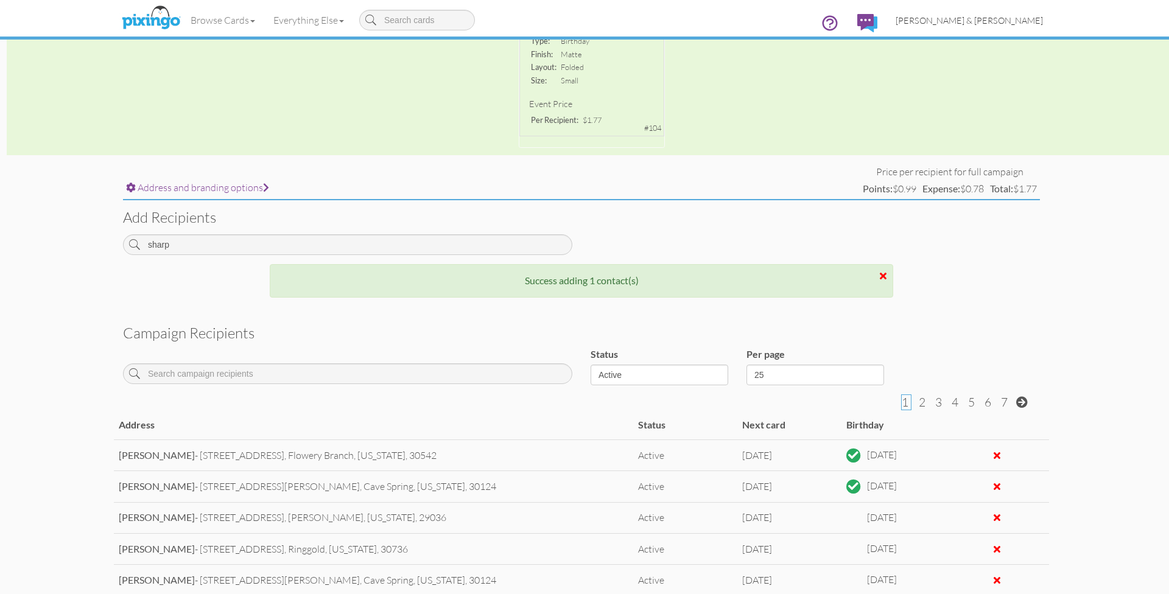
click at [1015, 23] on span "[PERSON_NAME] & [PERSON_NAME]" at bounding box center [968, 20] width 147 height 10
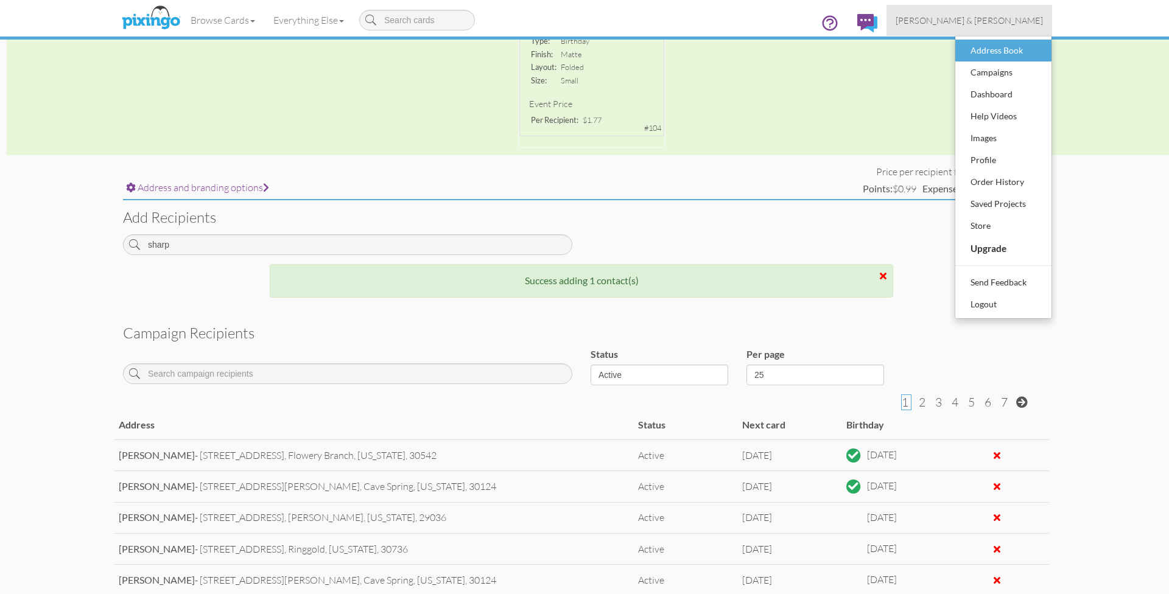
click at [999, 54] on div "Address Book" at bounding box center [1003, 50] width 72 height 18
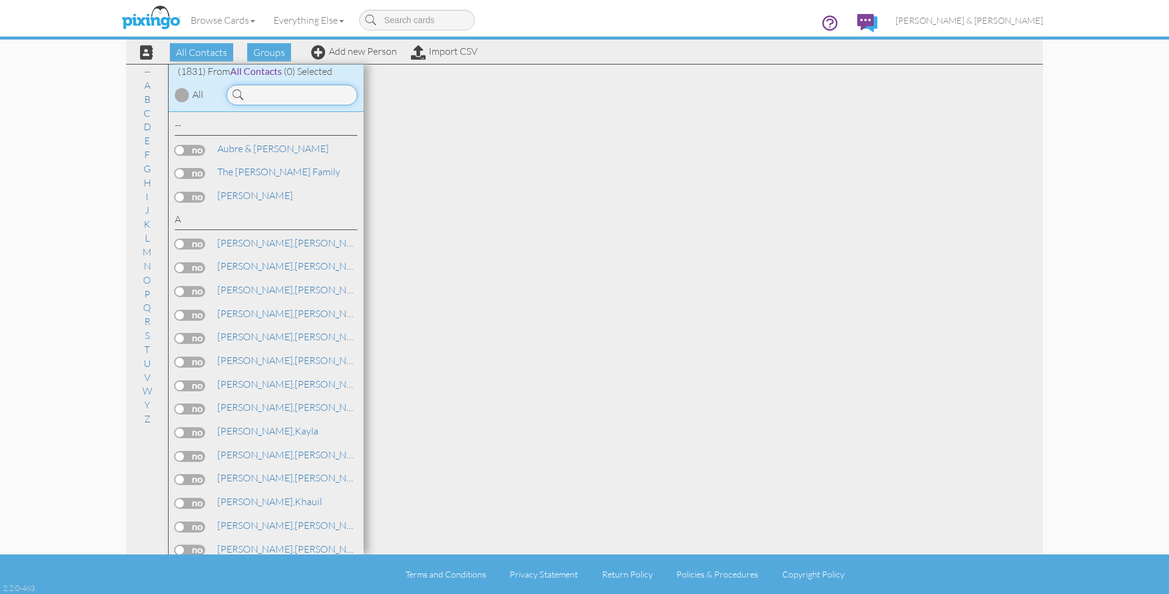
click at [261, 101] on input at bounding box center [291, 95] width 131 height 21
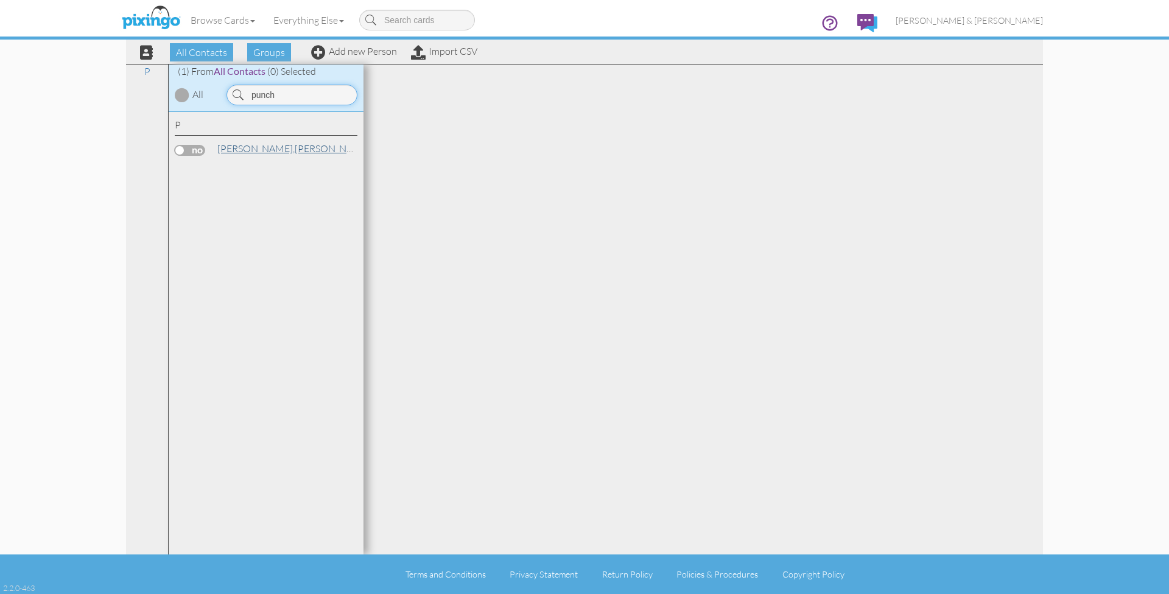
type input "punch"
click at [251, 148] on span "[PERSON_NAME]," at bounding box center [255, 148] width 77 height 12
